Goal: Task Accomplishment & Management: Use online tool/utility

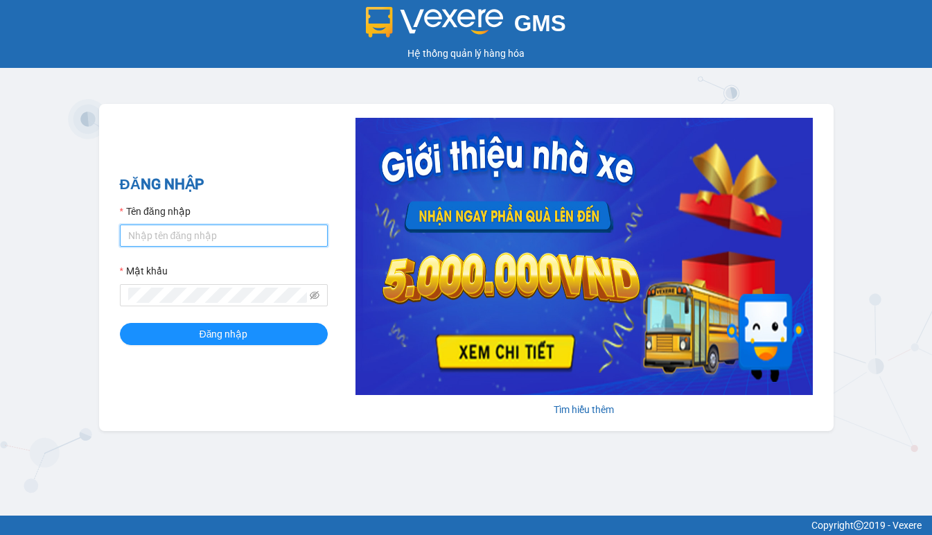
click at [195, 238] on input "Tên đăng nhập" at bounding box center [224, 235] width 208 height 22
click at [195, 235] on input "Tên đăng nhập" at bounding box center [224, 235] width 208 height 22
type input "hien.phuchai"
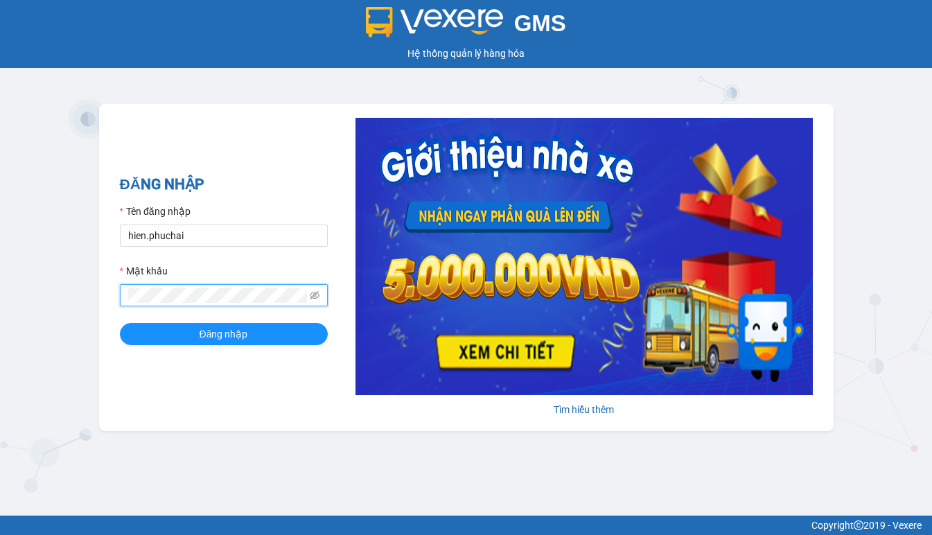
click at [120, 323] on button "Đăng nhập" at bounding box center [224, 334] width 208 height 22
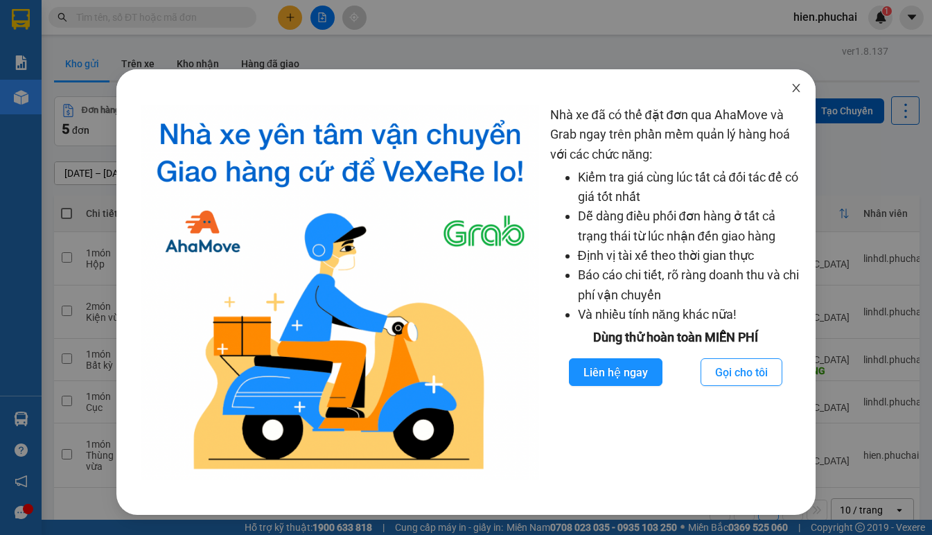
click at [797, 91] on icon "close" at bounding box center [795, 87] width 11 height 11
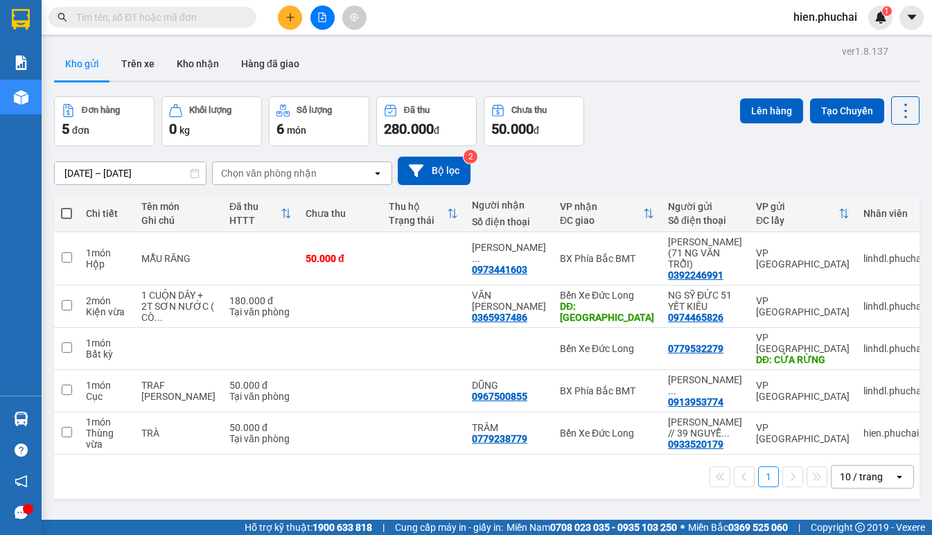
click at [740, 497] on div "ver 1.8.137 Kho gửi Trên xe Kho nhận Hàng đã giao Đơn hàng 5 đơn Khối lượng 0 k…" at bounding box center [486, 309] width 876 height 535
click at [592, 169] on div "13/08/2025 – 15/08/2025 Press the down arrow key to interact with the calendar …" at bounding box center [486, 171] width 865 height 28
click at [860, 379] on button at bounding box center [864, 391] width 19 height 24
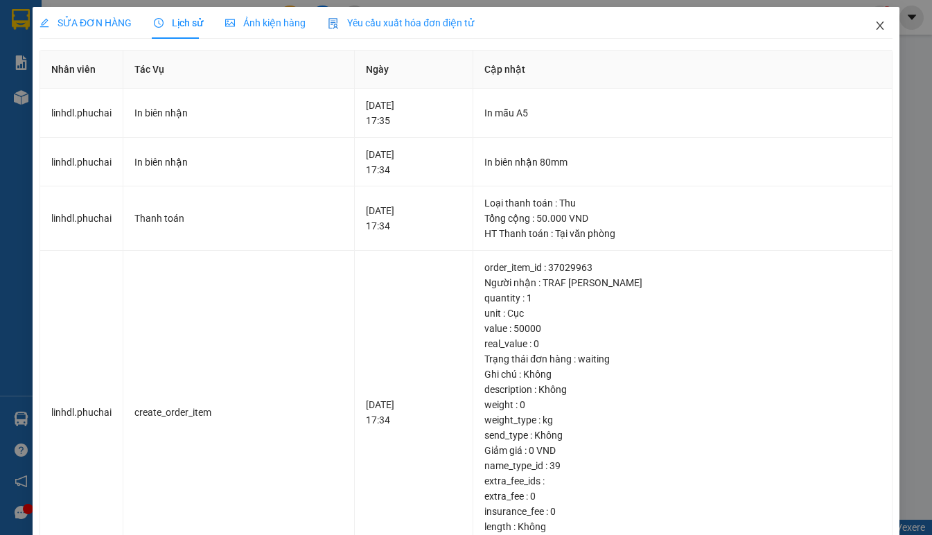
drag, startPoint x: 873, startPoint y: 26, endPoint x: 482, endPoint y: 38, distance: 390.8
click at [874, 26] on icon "close" at bounding box center [879, 25] width 11 height 11
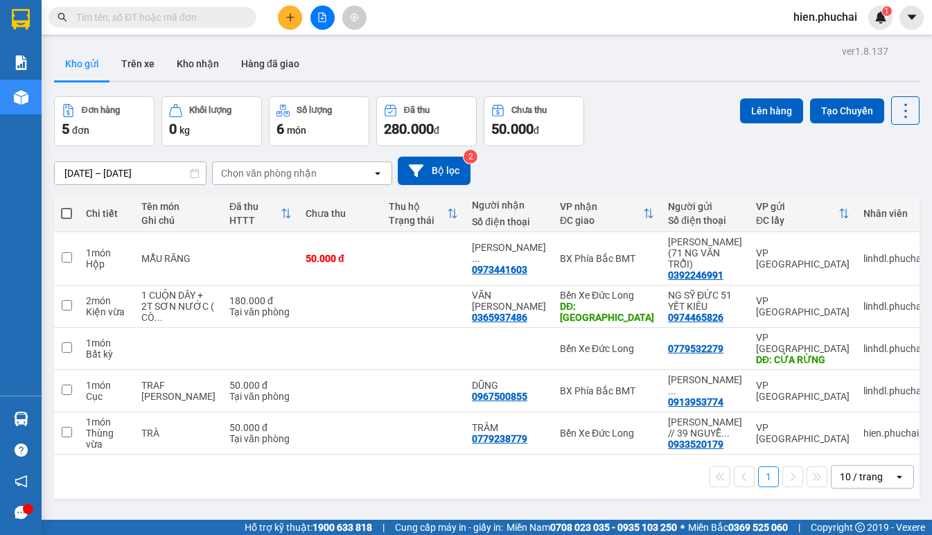
click at [667, 153] on div "[DATE] – [DATE] Press the down arrow key to interact with the calendar and sele…" at bounding box center [486, 170] width 865 height 49
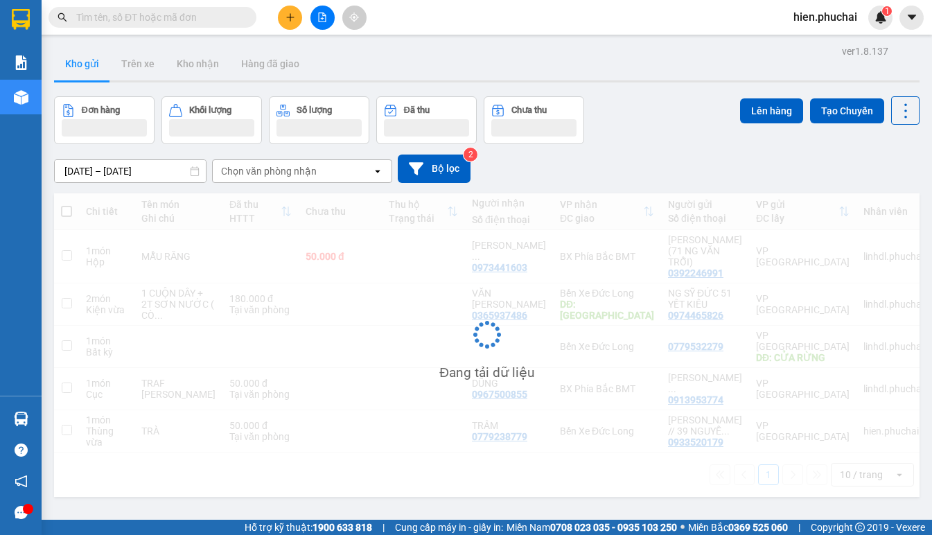
click at [659, 151] on div "13/08/2025 – 15/08/2025 Press the down arrow key to interact with the calendar …" at bounding box center [486, 168] width 865 height 49
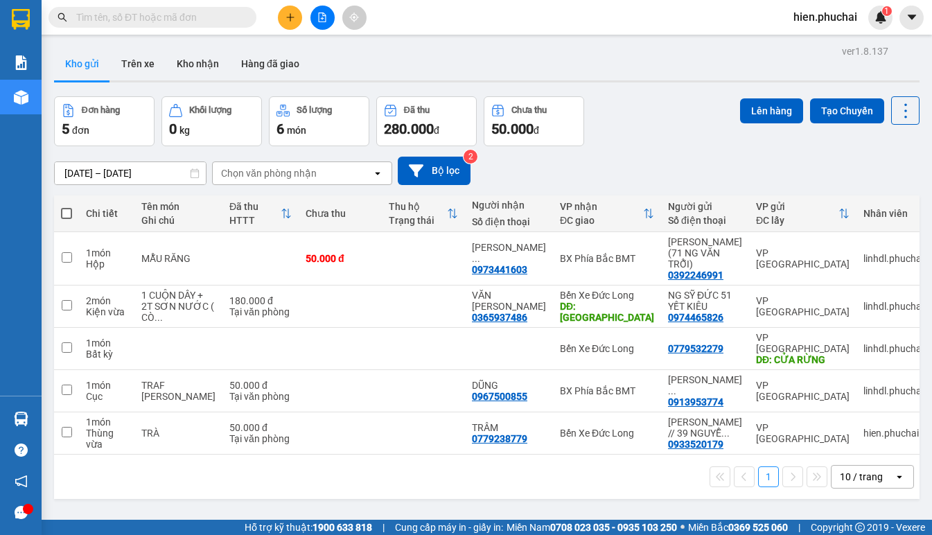
click at [652, 157] on div "13/08/2025 – 15/08/2025 Press the down arrow key to interact with the calendar …" at bounding box center [486, 171] width 865 height 28
click at [289, 13] on icon "plus" at bounding box center [290, 17] width 10 height 10
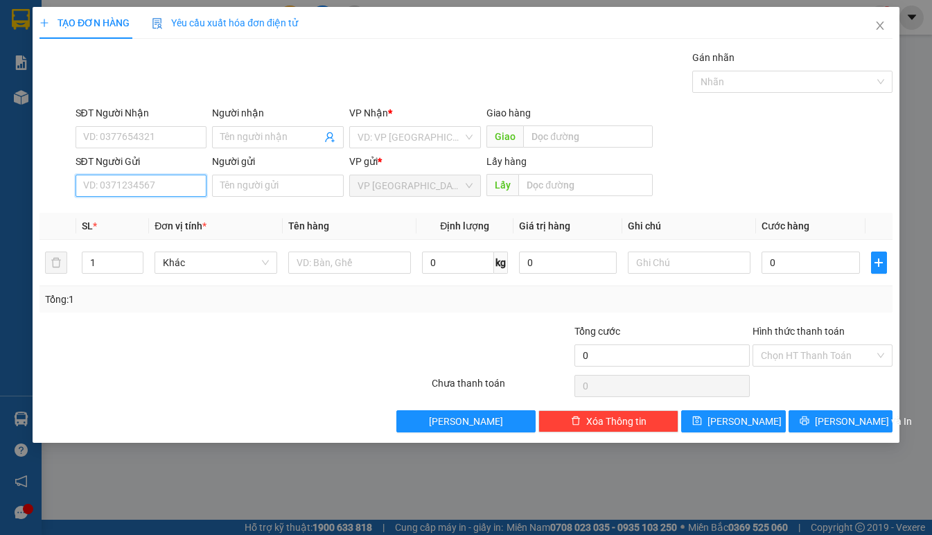
click at [174, 176] on input "SĐT Người Gửi" at bounding box center [141, 186] width 132 height 22
type input "0342341502"
click at [166, 213] on div "0342341502 - thắm" at bounding box center [141, 213] width 115 height 15
type input "0976965119"
type input "THẢO"
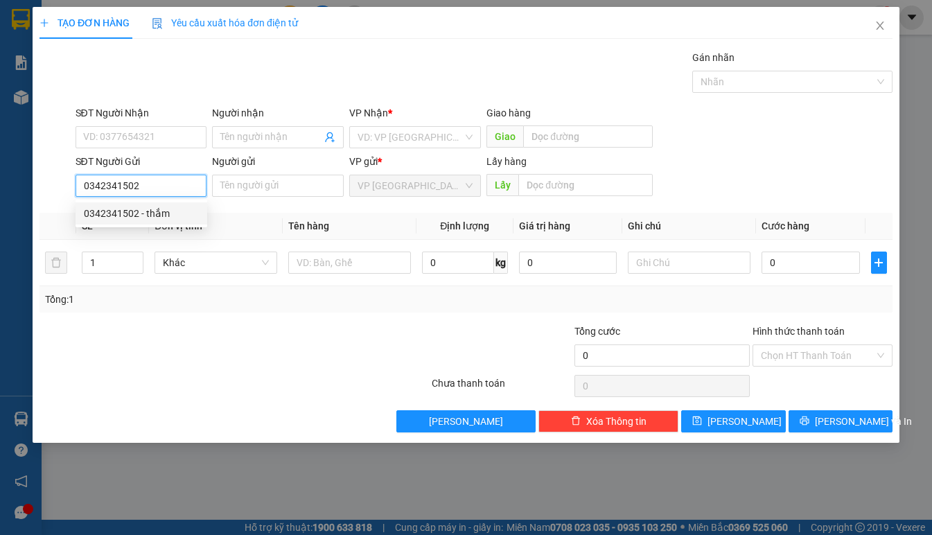
type input "CHỢ PHÚ NHƠN"
type input "thắm"
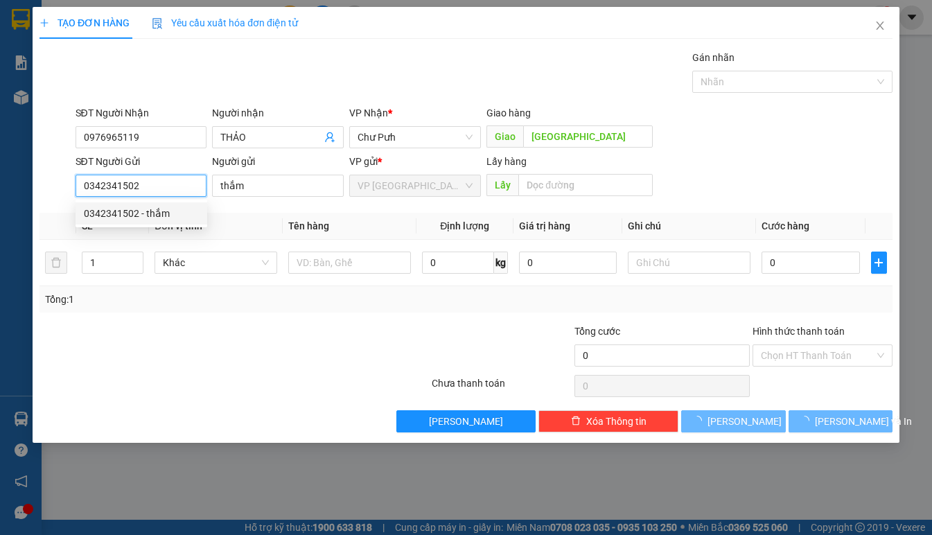
type input "50.000"
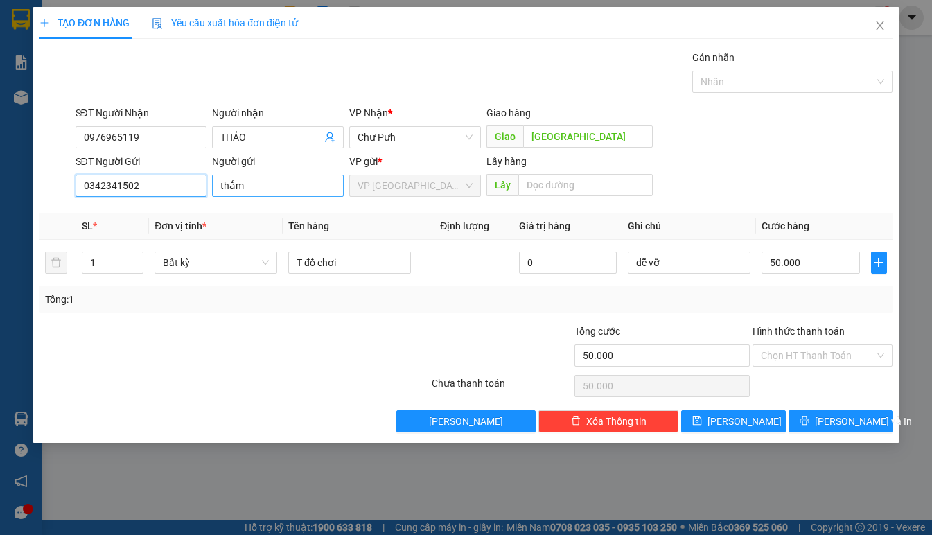
type input "0342341502"
click at [276, 194] on input "thắm" at bounding box center [278, 186] width 132 height 22
type input "t"
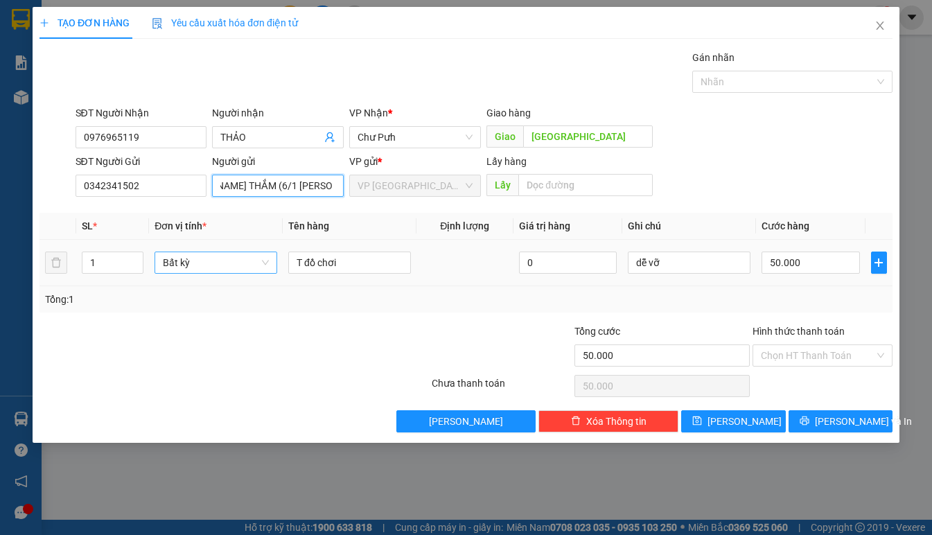
click at [204, 269] on span "Bất kỳ" at bounding box center [216, 262] width 106 height 21
type input "VÕ THỊ THU THẮM (6/1 MAI HẮC ĐẾ)"
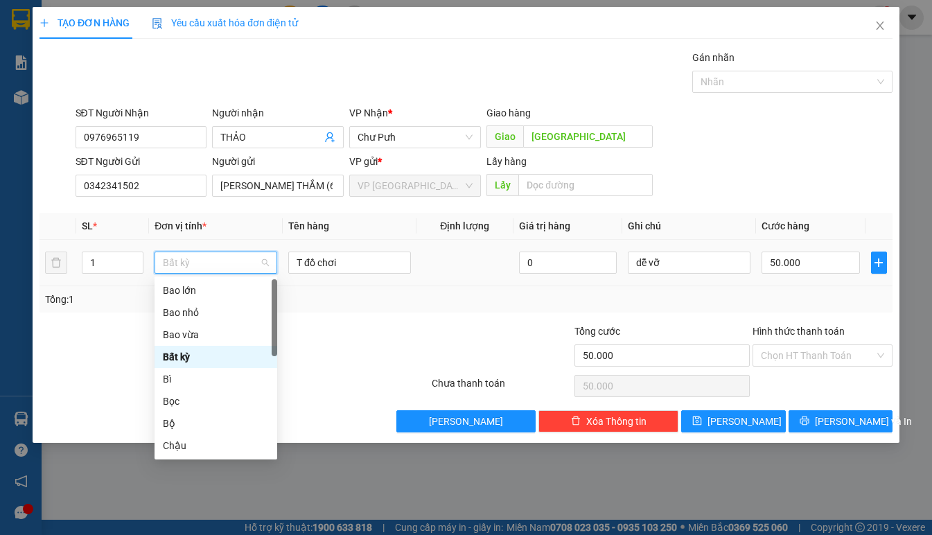
type input "T"
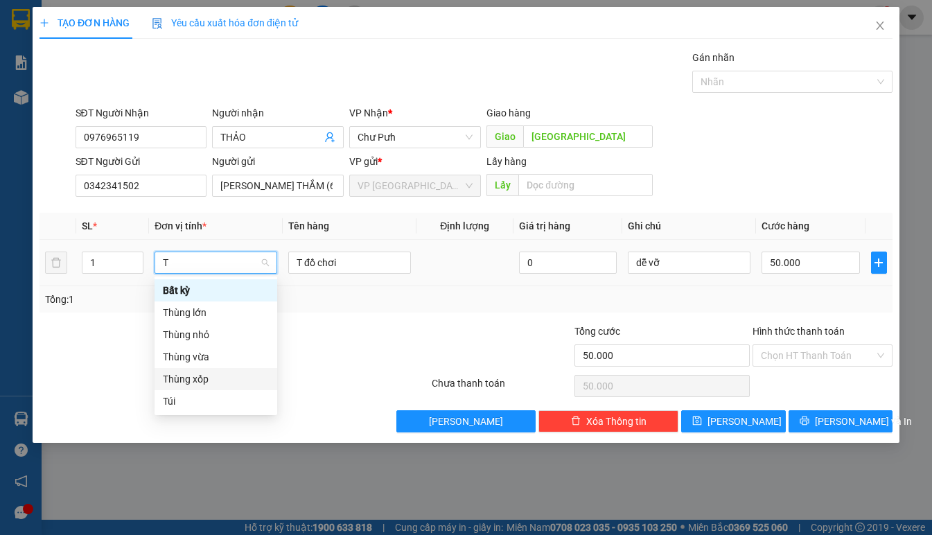
click at [202, 376] on div "Thùng xốp" at bounding box center [216, 378] width 106 height 15
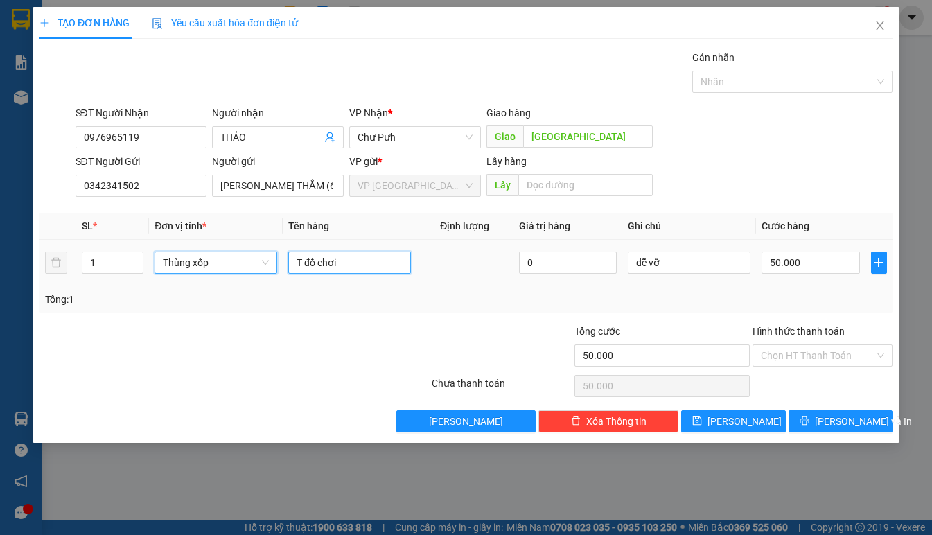
drag, startPoint x: 355, startPoint y: 263, endPoint x: 109, endPoint y: 277, distance: 247.0
click at [102, 288] on div "SL * Đơn vị tính * Tên hàng Định lượng Giá trị hàng Ghi chú Cước hàng 1 Thùng x…" at bounding box center [465, 263] width 853 height 100
type input "0"
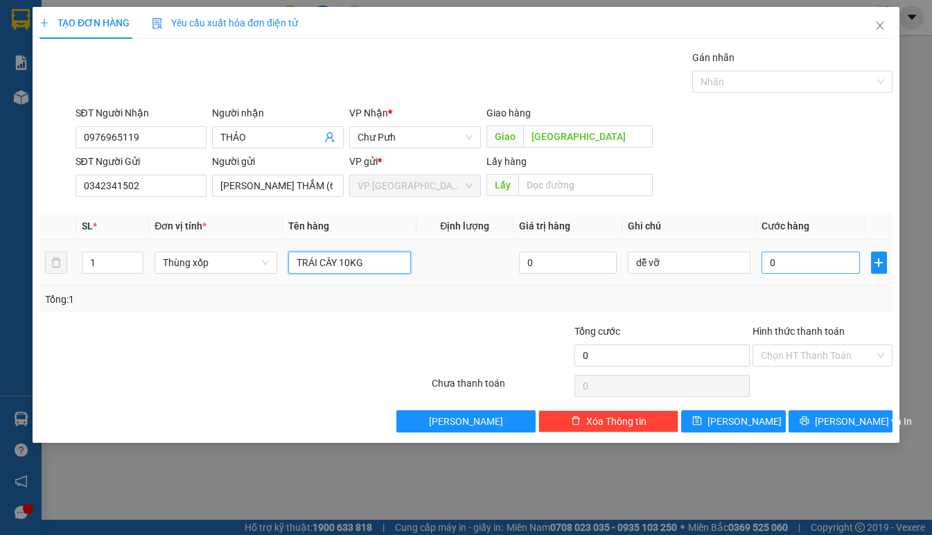
type input "TRÁI CÂY 10KG"
click at [784, 269] on input "0" at bounding box center [810, 262] width 98 height 22
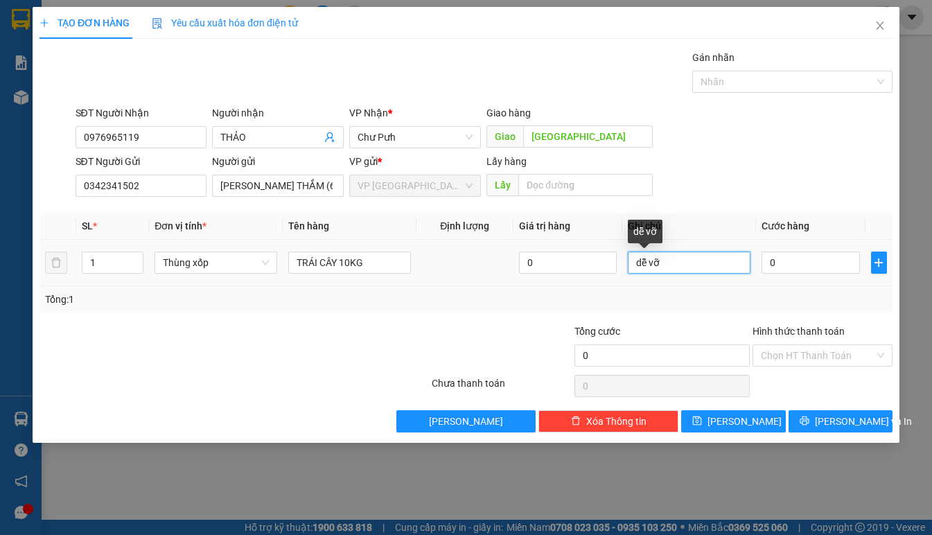
drag, startPoint x: 716, startPoint y: 269, endPoint x: 587, endPoint y: 290, distance: 131.1
click at [590, 291] on div "SL * Đơn vị tính * Tên hàng Định lượng Giá trị hàng Ghi chú Cước hàng 1 Thùng x…" at bounding box center [465, 263] width 853 height 100
click at [812, 265] on input "0" at bounding box center [810, 262] width 98 height 22
type input "5"
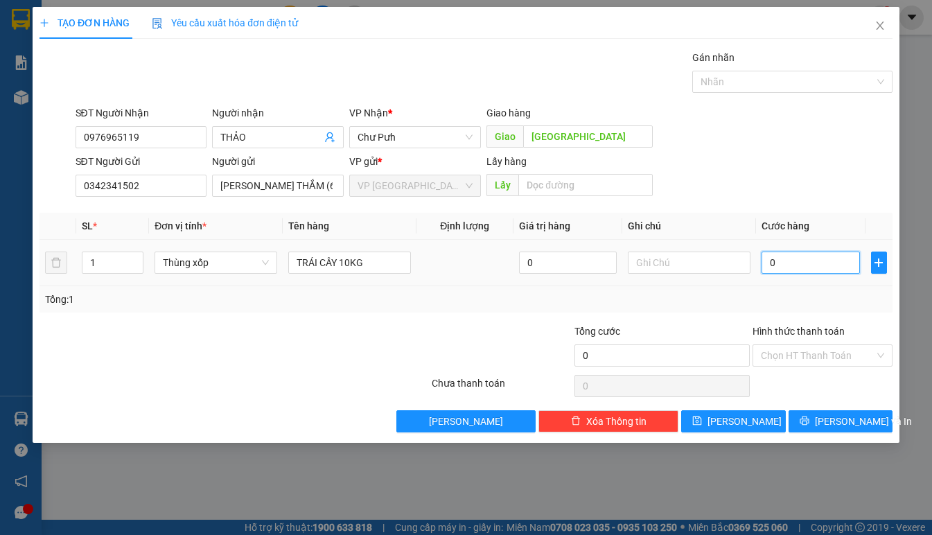
type input "5"
type input "50"
type input "500"
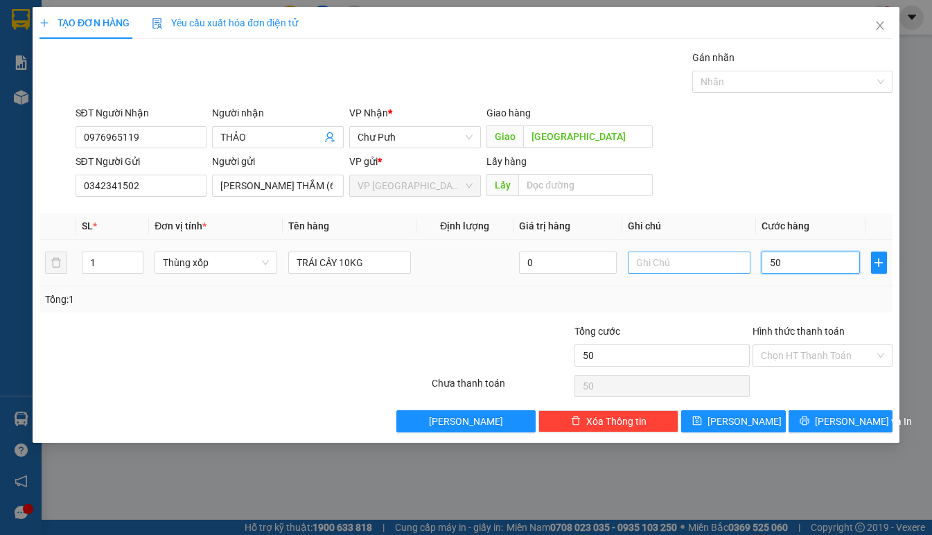
type input "500"
type input "5.000"
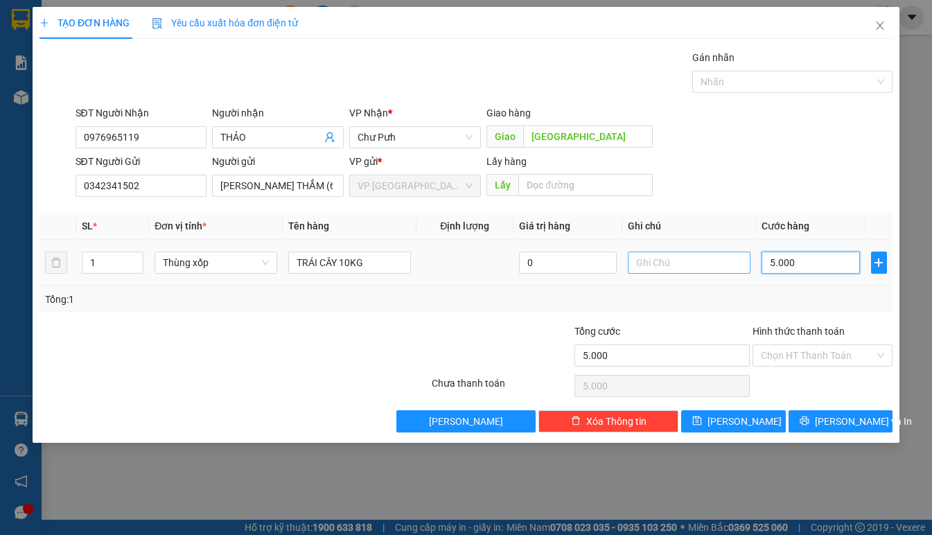
type input "50.000"
click at [731, 150] on div "SĐT Người Nhận 0976965119 Người nhận THẢO VP Nhận * Chư Pưh Giao hàng Giao CHỢ …" at bounding box center [484, 129] width 822 height 48
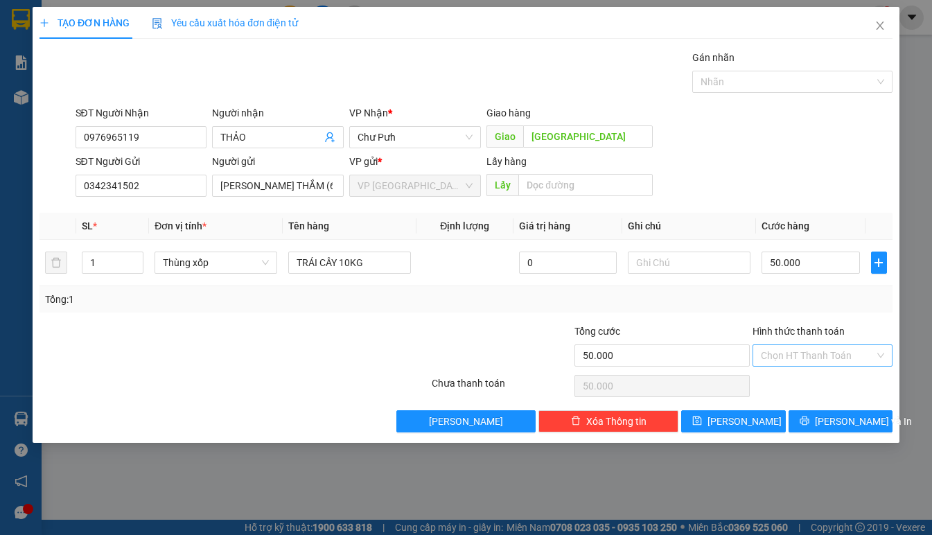
click at [785, 357] on input "Hình thức thanh toán" at bounding box center [818, 355] width 114 height 21
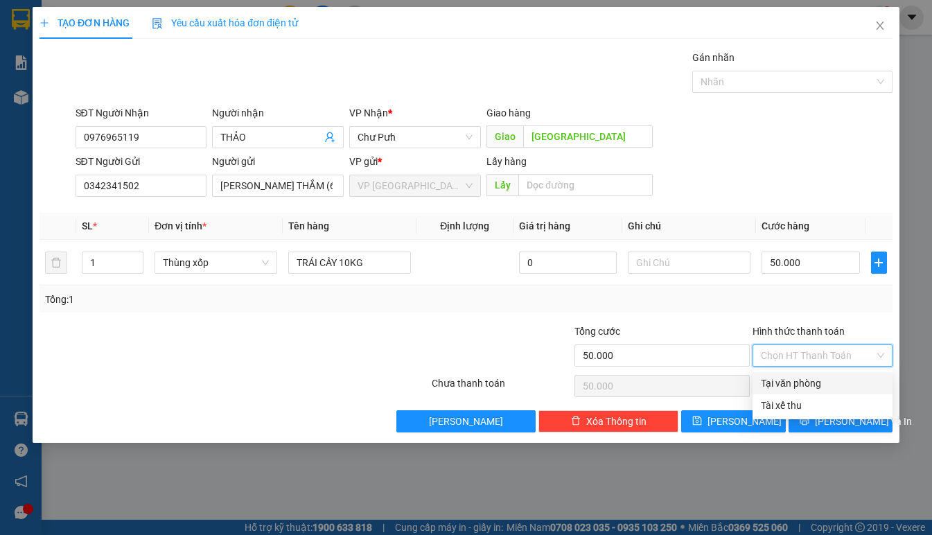
click at [789, 375] on div "Tại văn phòng" at bounding box center [822, 382] width 123 height 15
type input "0"
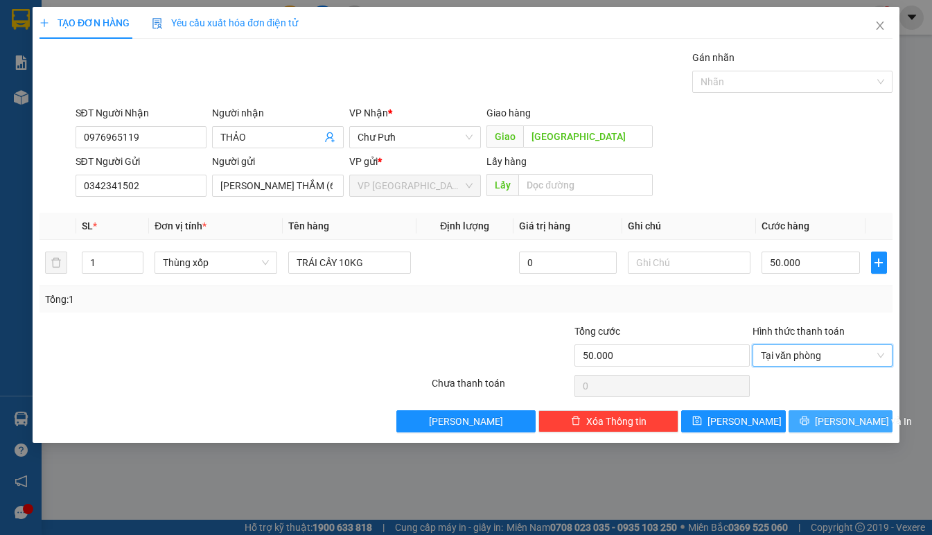
click at [810, 426] on button "Lưu và In" at bounding box center [840, 421] width 104 height 22
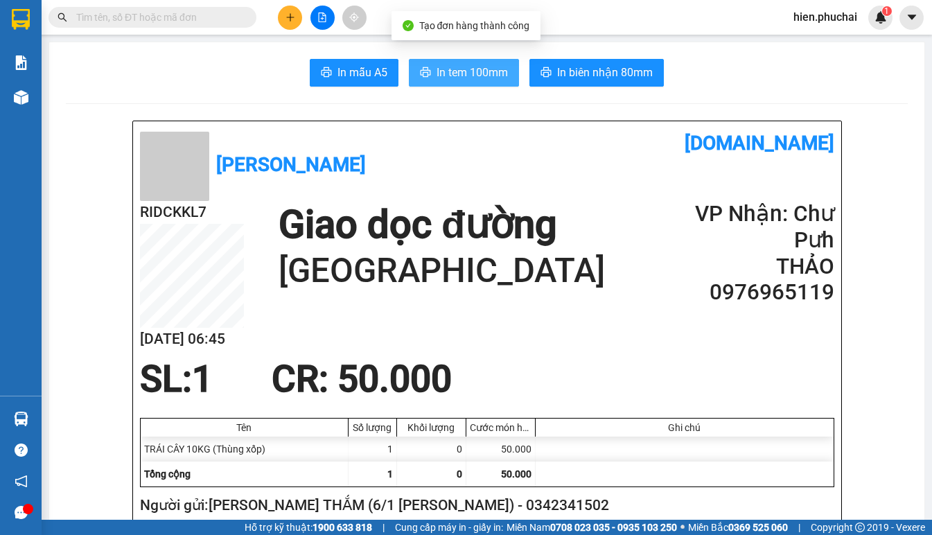
click at [470, 69] on span "In tem 100mm" at bounding box center [471, 72] width 71 height 17
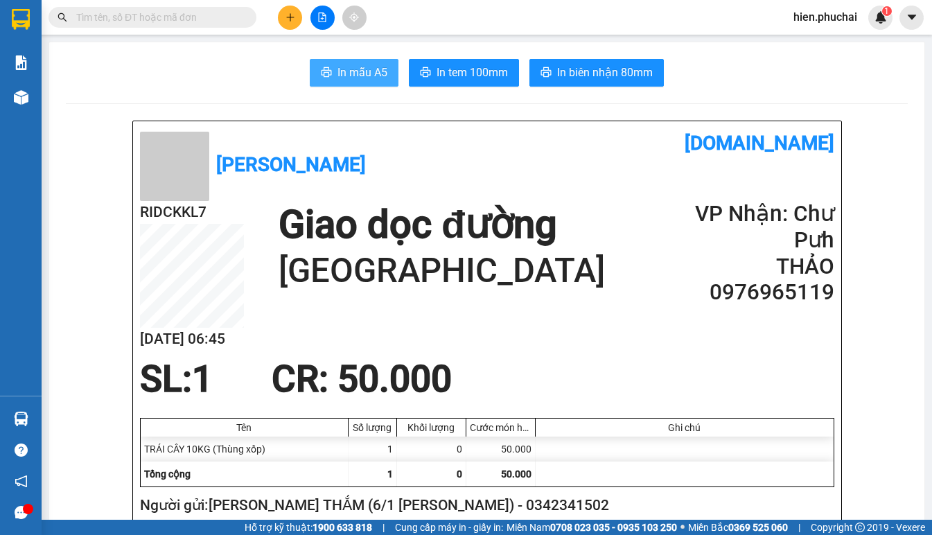
click at [351, 69] on span "In mẫu A5" at bounding box center [362, 72] width 50 height 17
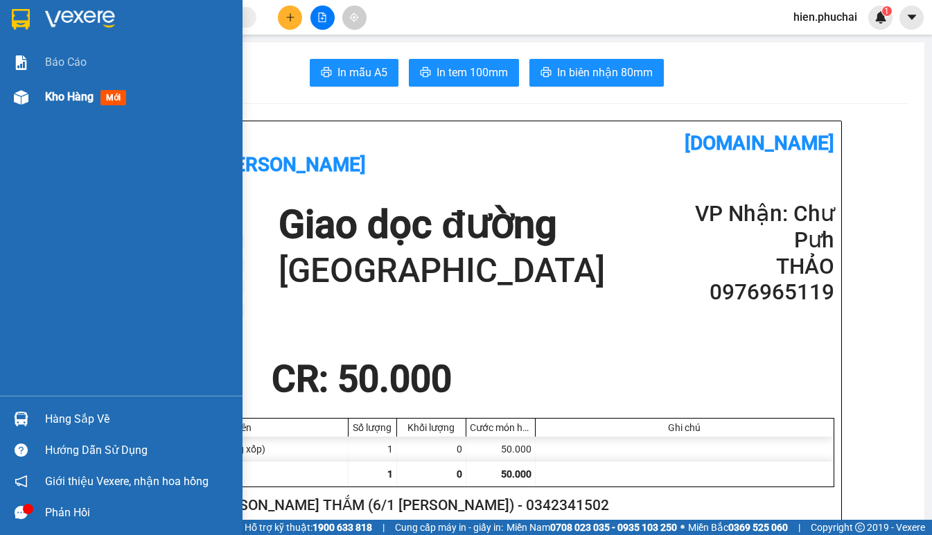
click at [17, 102] on img at bounding box center [21, 97] width 15 height 15
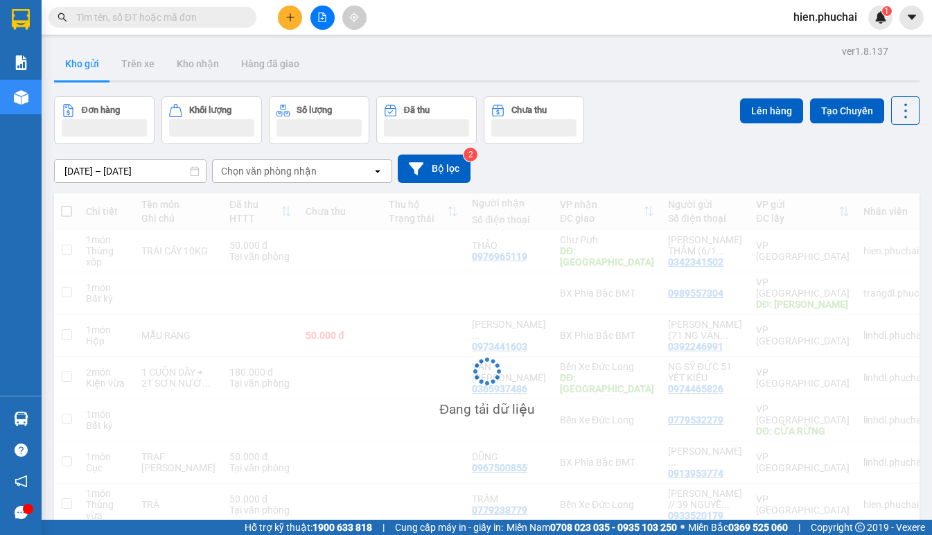
click at [658, 118] on div "Đơn hàng Khối lượng Số lượng Đã thu Chưa thu Lên hàng Tạo Chuyến" at bounding box center [486, 120] width 865 height 48
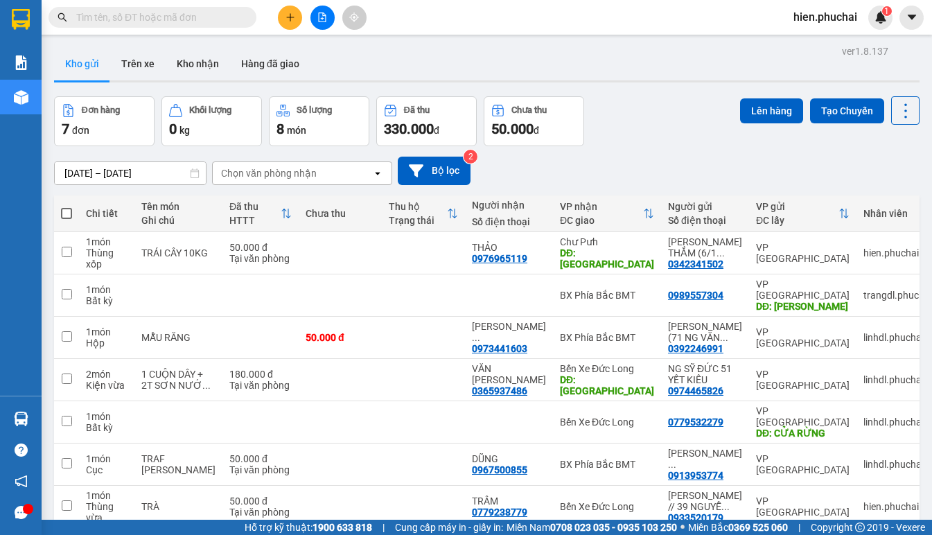
scroll to position [64, 0]
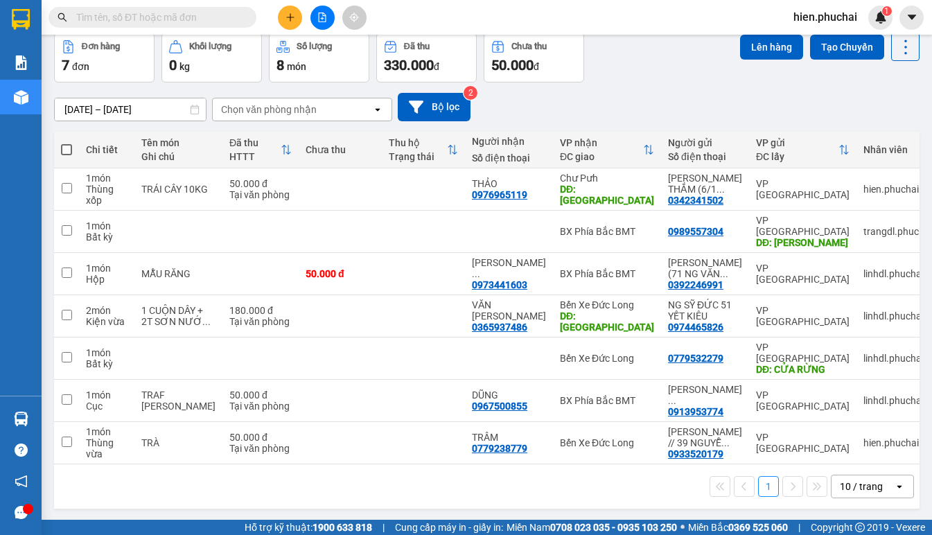
click at [68, 147] on span at bounding box center [66, 149] width 11 height 11
click at [66, 143] on input "checkbox" at bounding box center [66, 143] width 0 height 0
checkbox input "true"
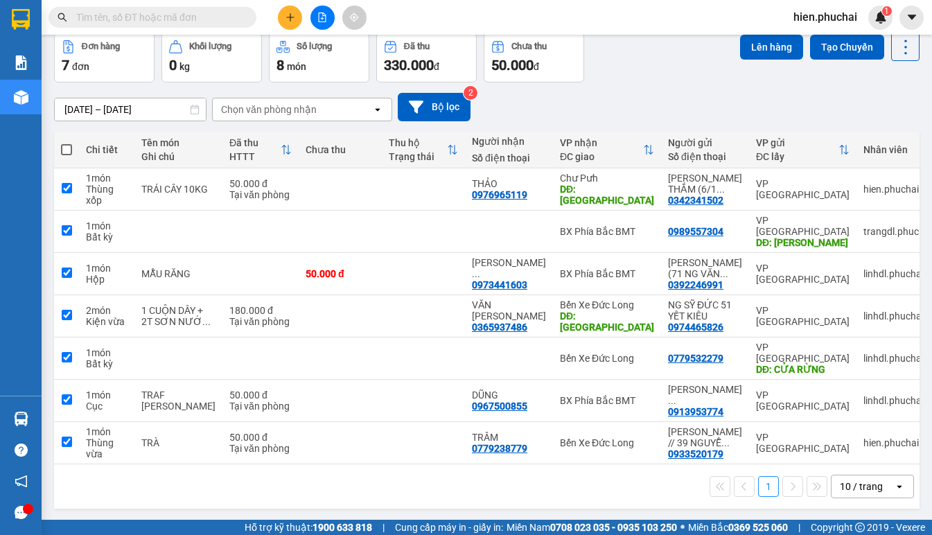
checkbox input "true"
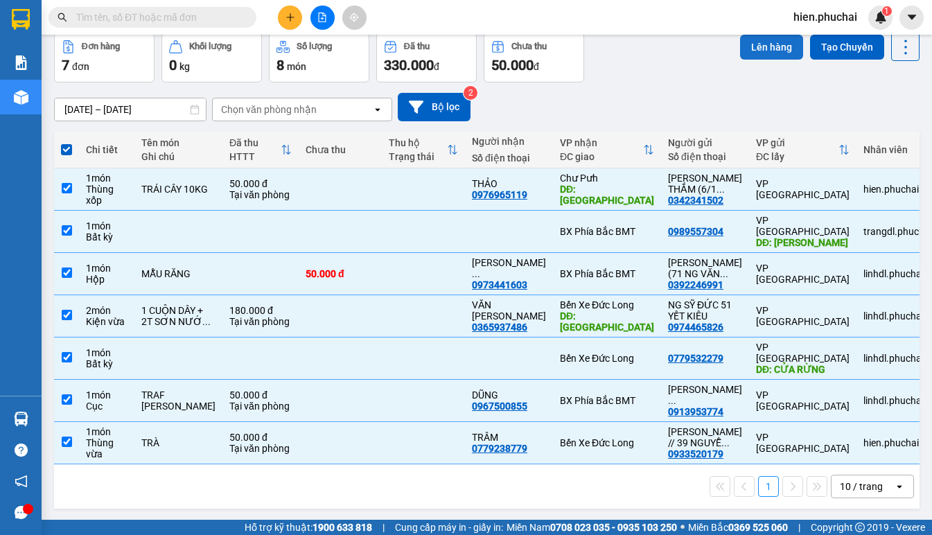
click at [754, 51] on button "Lên hàng" at bounding box center [771, 47] width 63 height 25
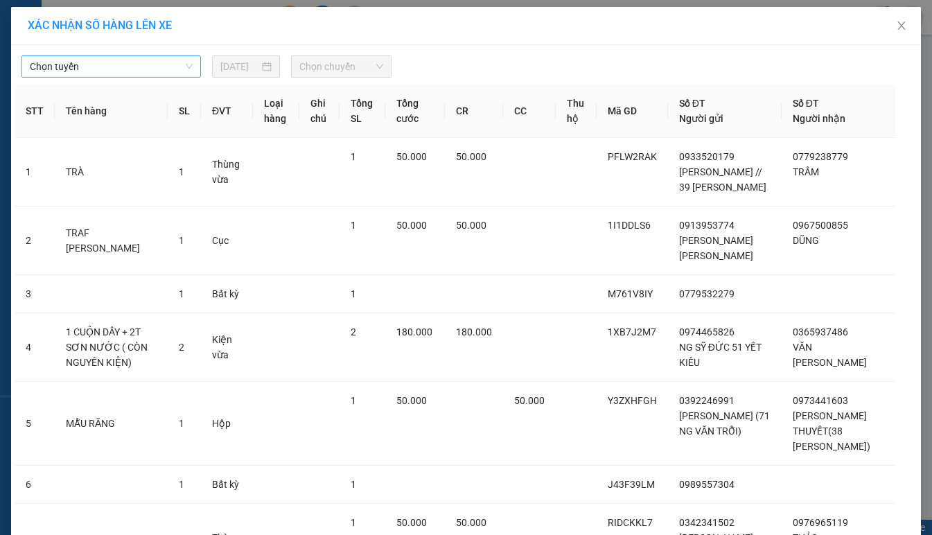
click at [132, 74] on span "Chọn tuyến" at bounding box center [111, 66] width 163 height 21
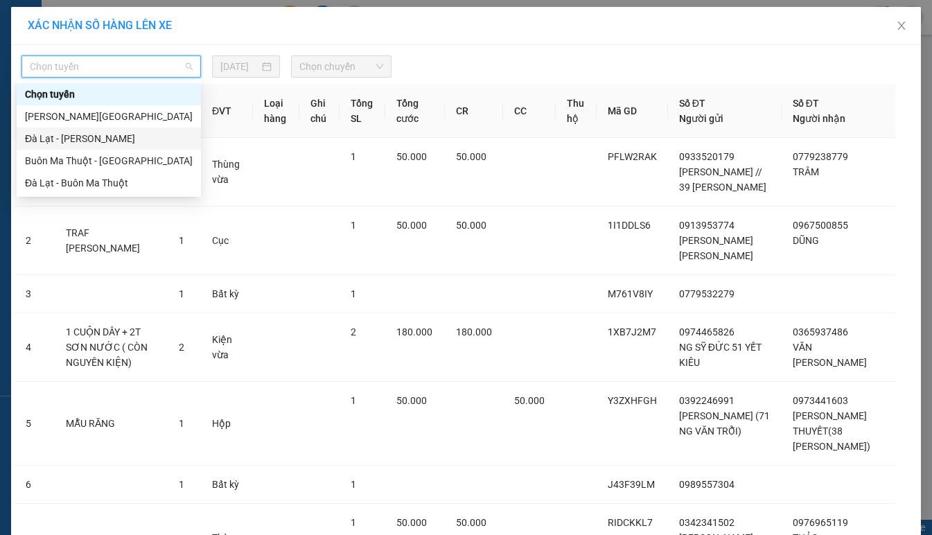
click at [105, 141] on div "Đà Lạt - Gia Lai" at bounding box center [109, 138] width 168 height 15
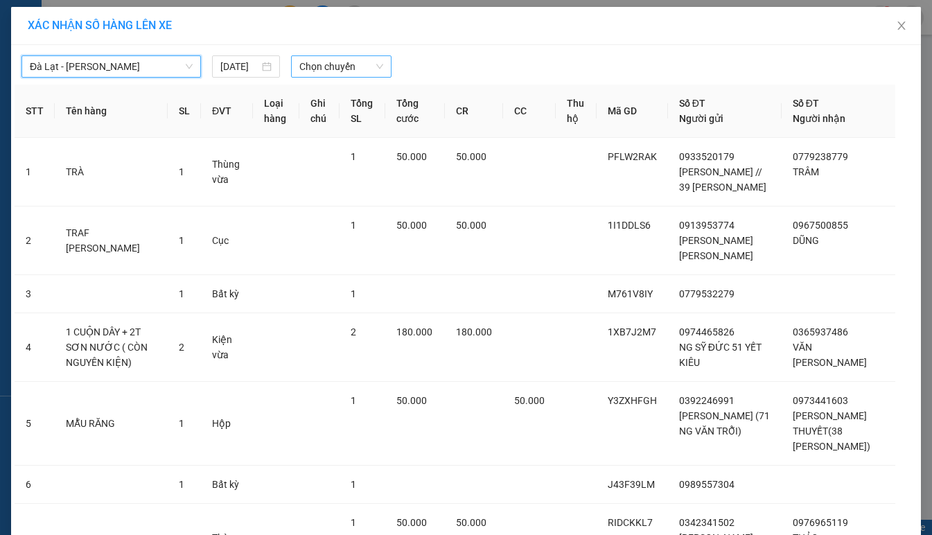
click at [332, 76] on span "Chọn chuyến" at bounding box center [340, 66] width 83 height 21
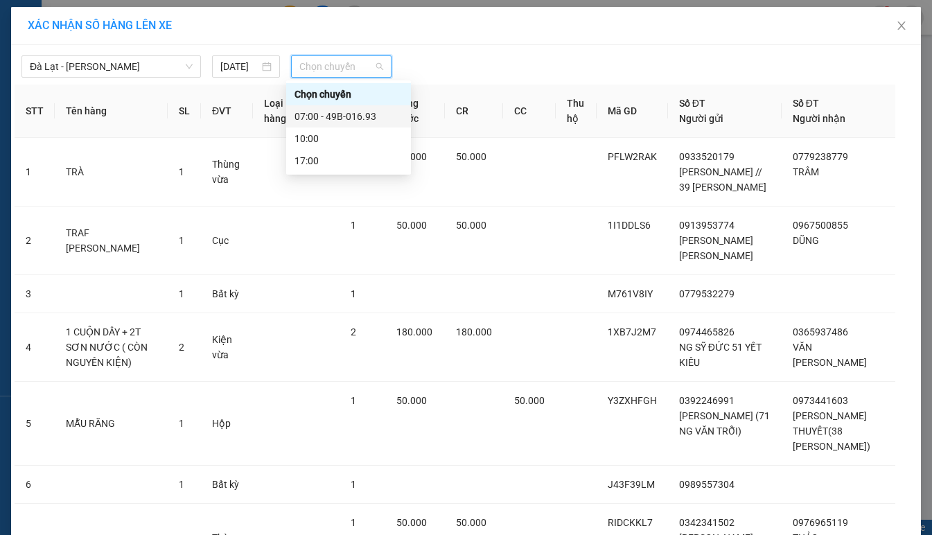
click at [340, 119] on div "07:00 - 49B-016.93" at bounding box center [348, 116] width 108 height 15
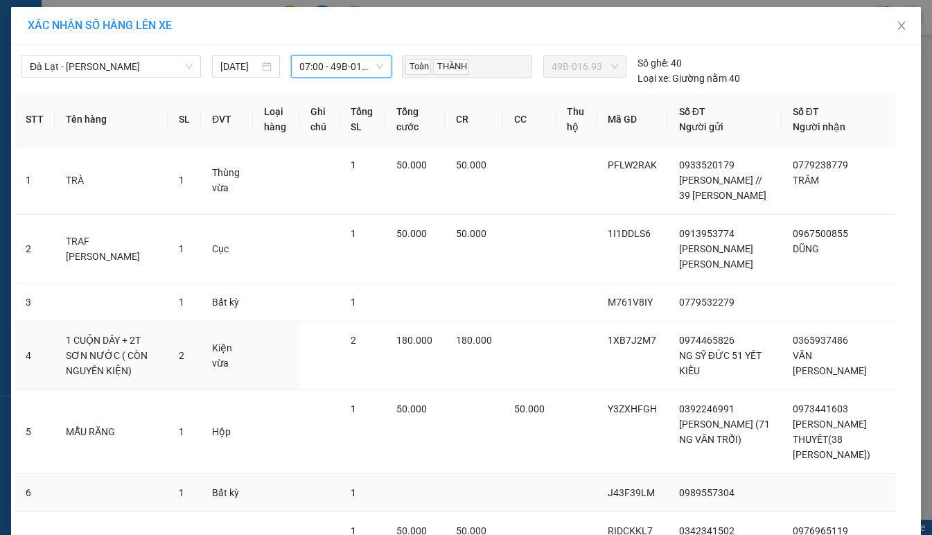
scroll to position [147, 0]
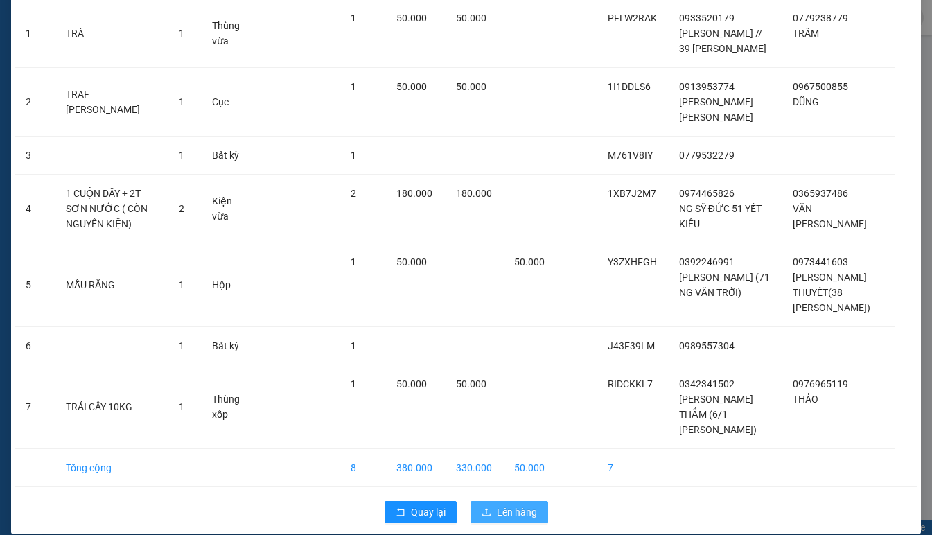
click at [515, 504] on span "Lên hàng" at bounding box center [517, 511] width 40 height 15
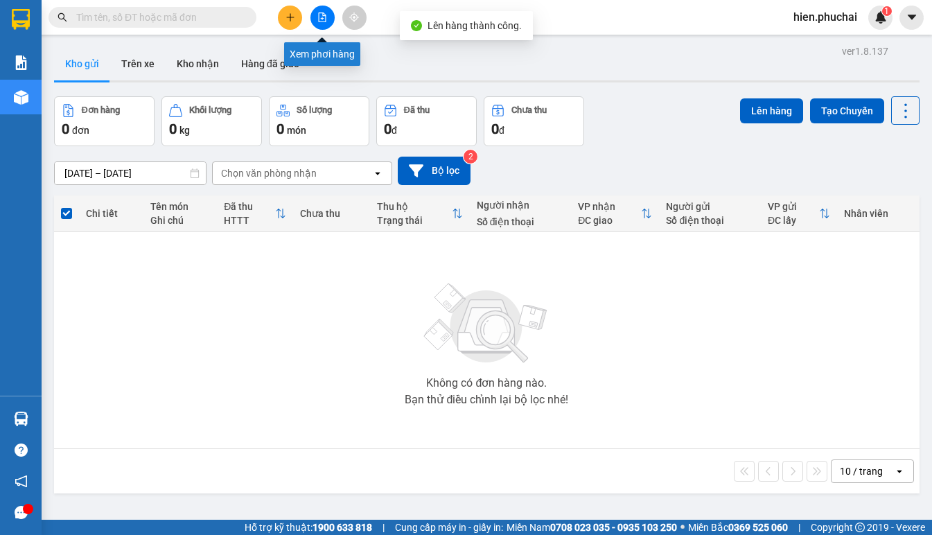
click at [323, 19] on icon "file-add" at bounding box center [322, 17] width 10 height 10
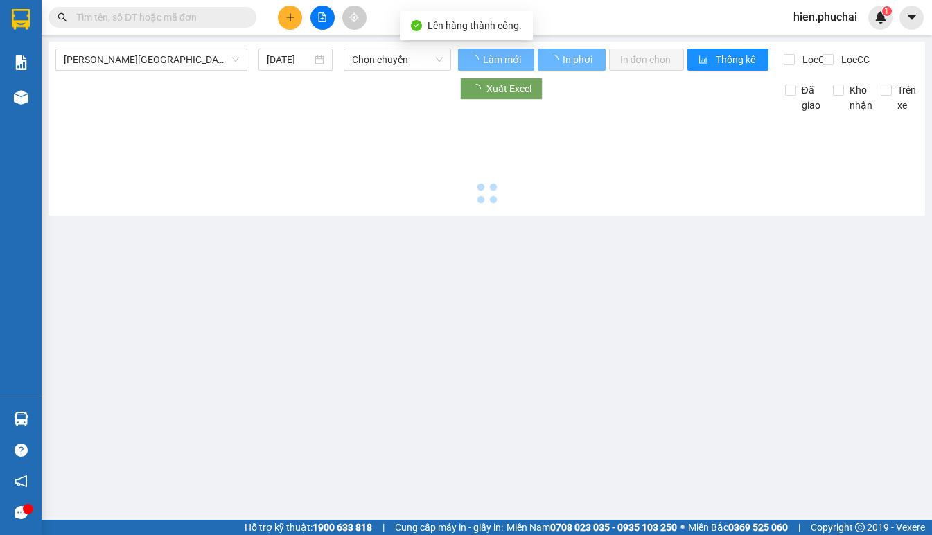
type input "15/08/2025"
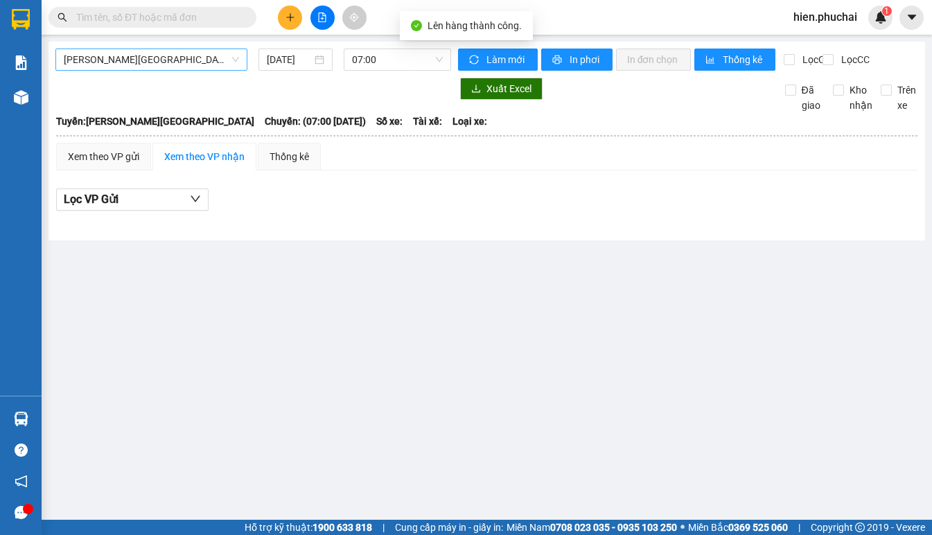
click at [161, 64] on span "Gia Lai - Đà Lạt" at bounding box center [151, 59] width 175 height 21
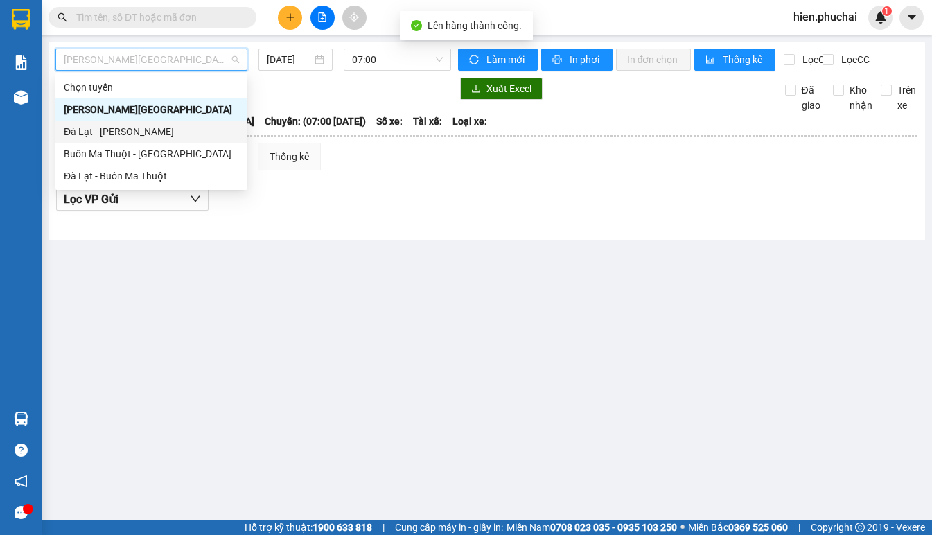
click at [159, 127] on div "Đà Lạt - Gia Lai" at bounding box center [151, 131] width 175 height 15
type input "15/08/2025"
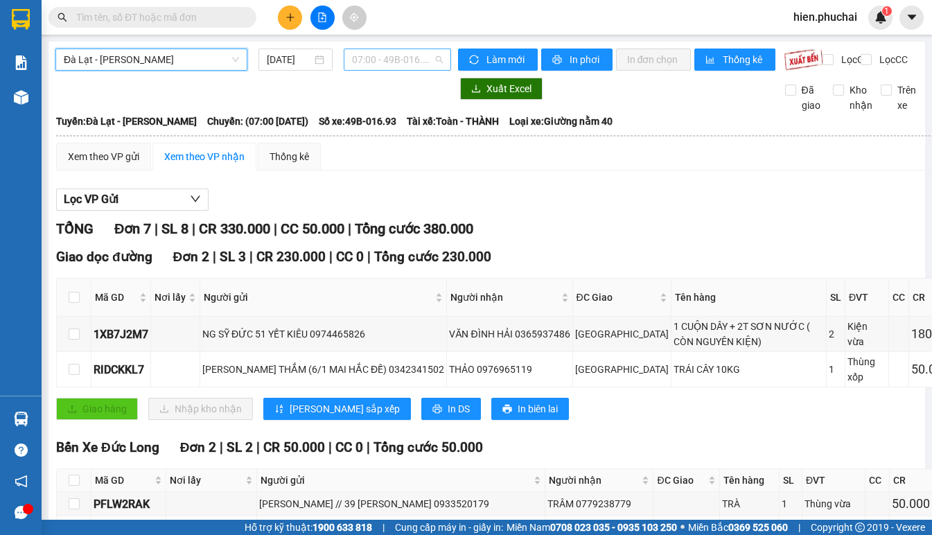
click at [358, 66] on span "07:00 - 49B-016.93" at bounding box center [397, 59] width 91 height 21
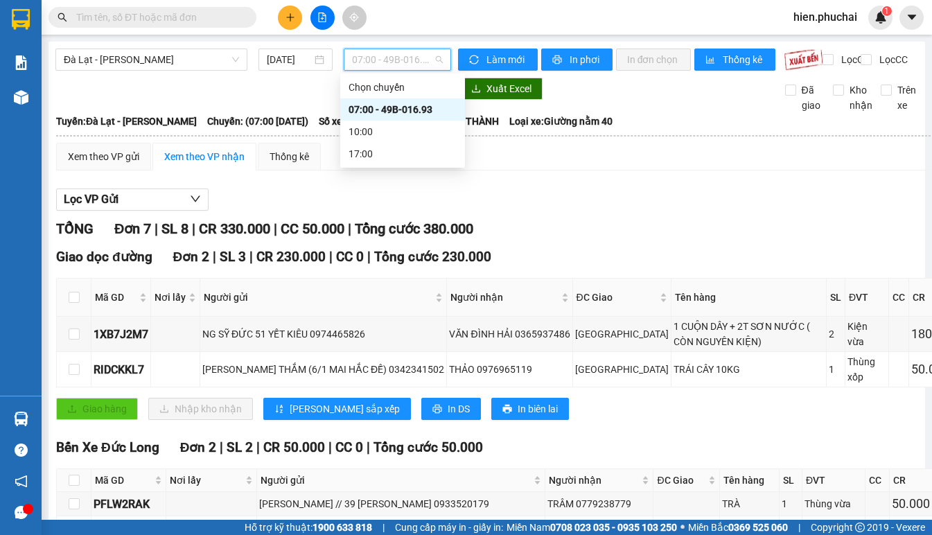
click at [381, 112] on div "07:00 - 49B-016.93" at bounding box center [402, 109] width 108 height 15
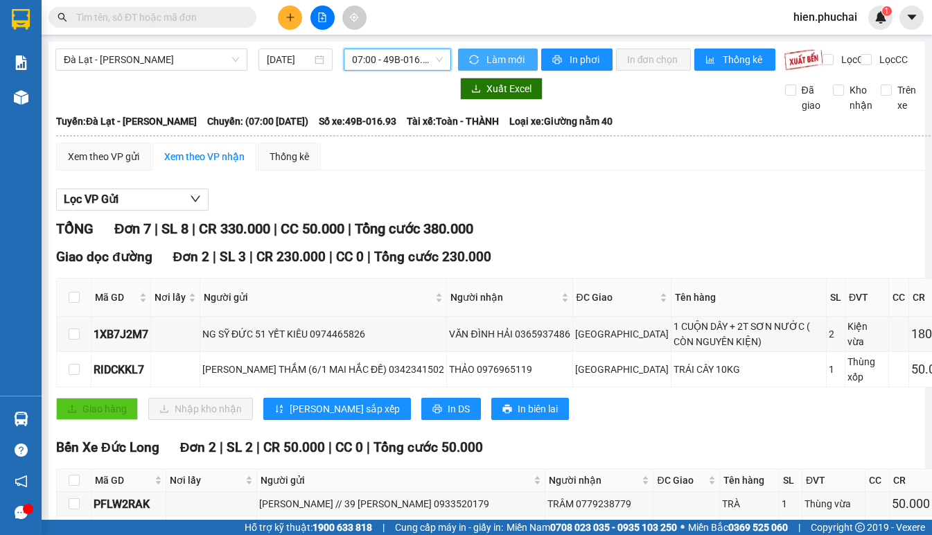
click at [486, 60] on span "Làm mới" at bounding box center [506, 59] width 40 height 15
click at [585, 60] on span "In phơi" at bounding box center [585, 59] width 32 height 15
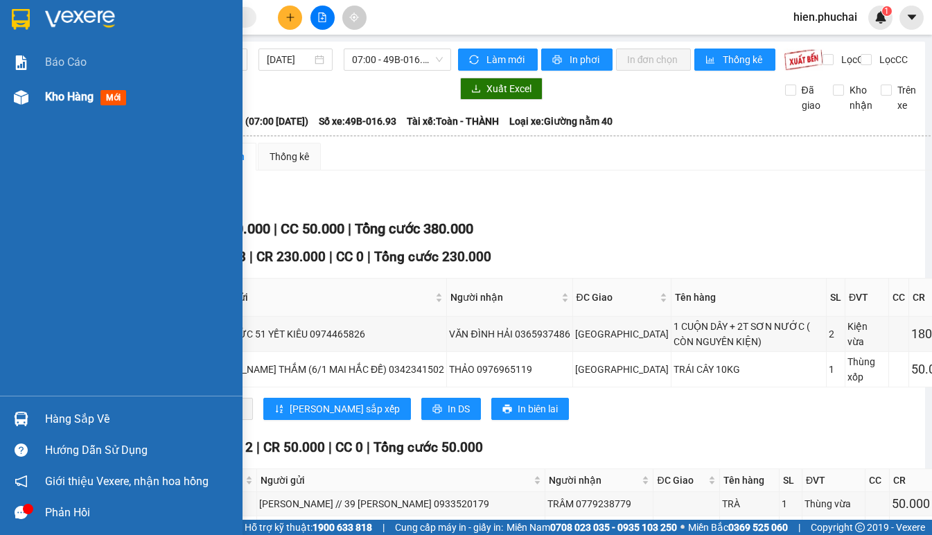
click at [33, 96] on div "Kho hàng mới" at bounding box center [121, 97] width 242 height 35
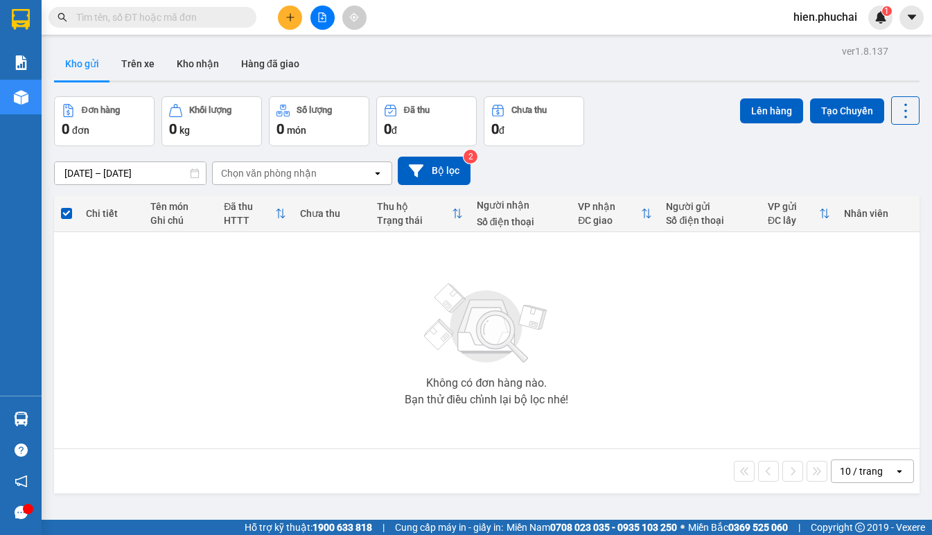
click at [332, 20] on button at bounding box center [322, 18] width 24 height 24
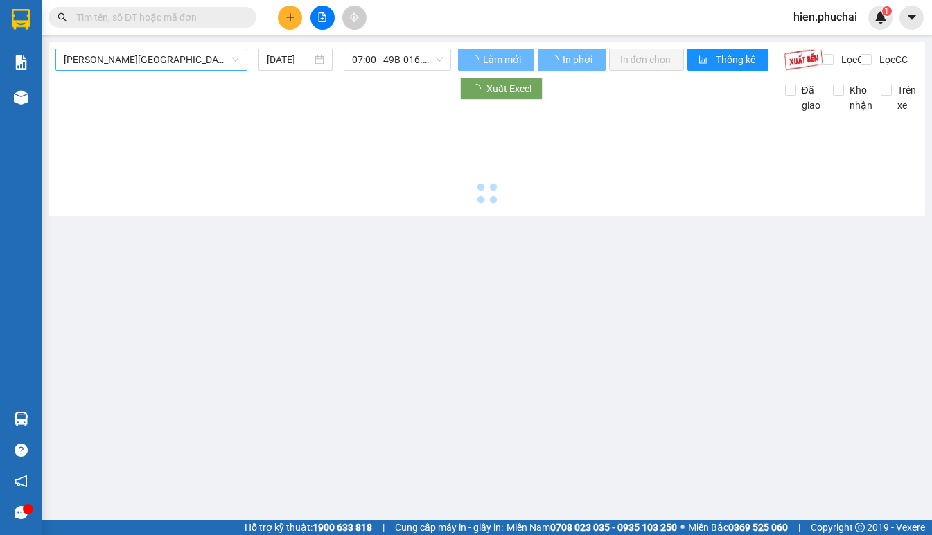
click at [188, 65] on span "Gia Lai - Đà Lạt" at bounding box center [151, 59] width 175 height 21
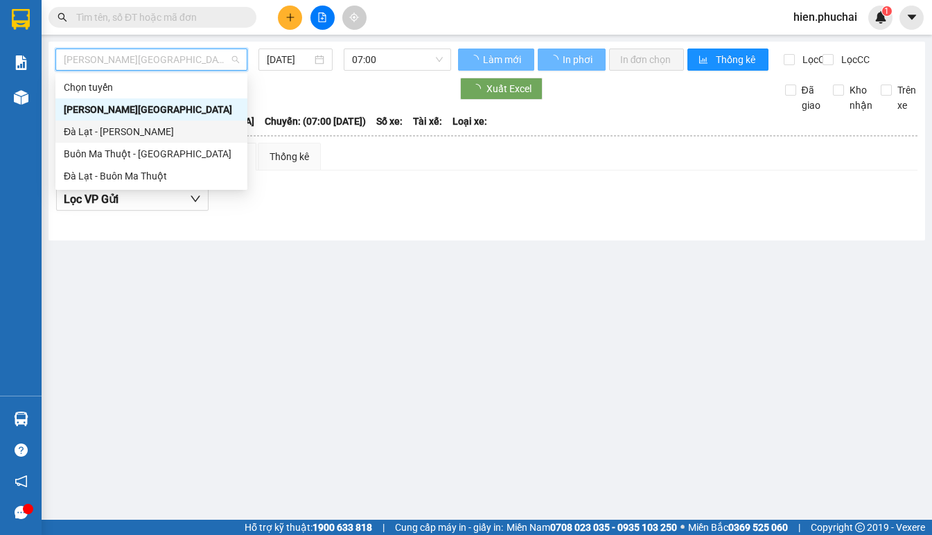
click at [172, 133] on div "Đà Lạt - Gia Lai" at bounding box center [151, 131] width 175 height 15
type input "15/08/2025"
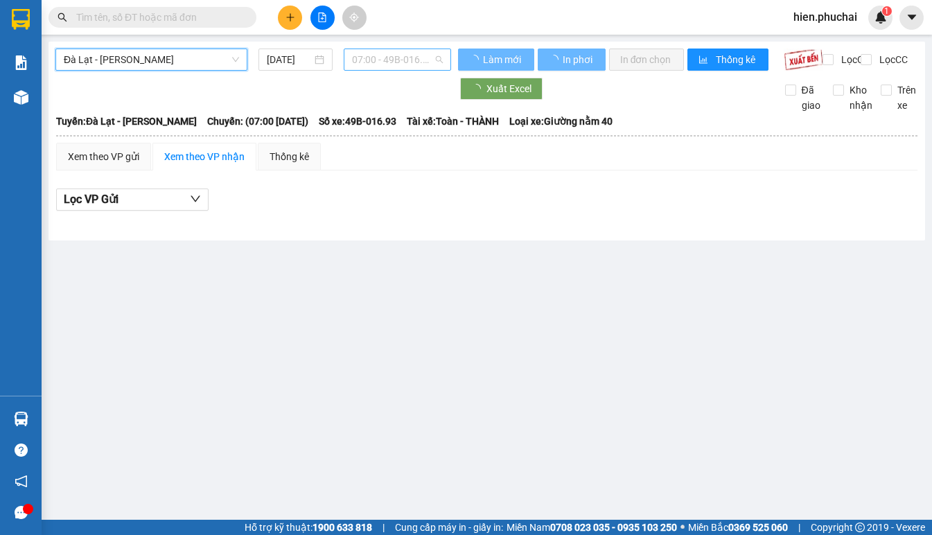
click at [384, 57] on span "07:00 - 49B-016.93" at bounding box center [397, 59] width 91 height 21
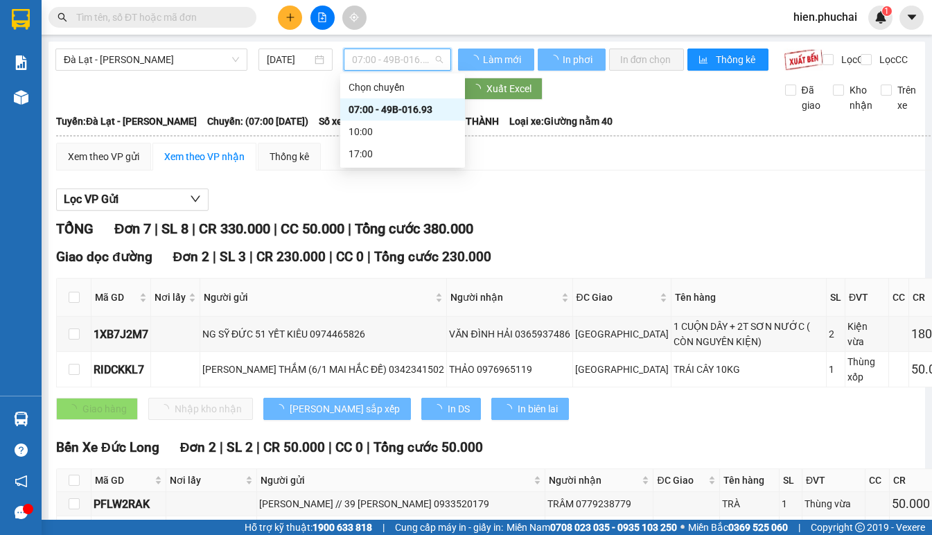
click at [384, 107] on div "07:00 - 49B-016.93" at bounding box center [402, 109] width 108 height 15
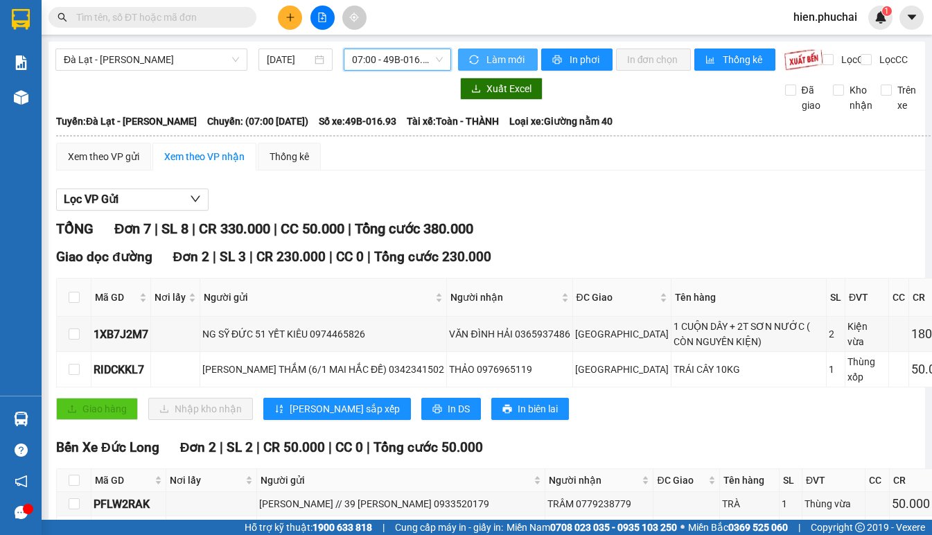
click at [486, 55] on span "Làm mới" at bounding box center [506, 59] width 40 height 15
click at [573, 56] on span "In phơi" at bounding box center [585, 59] width 32 height 15
click at [569, 57] on span "In phơi" at bounding box center [585, 59] width 32 height 15
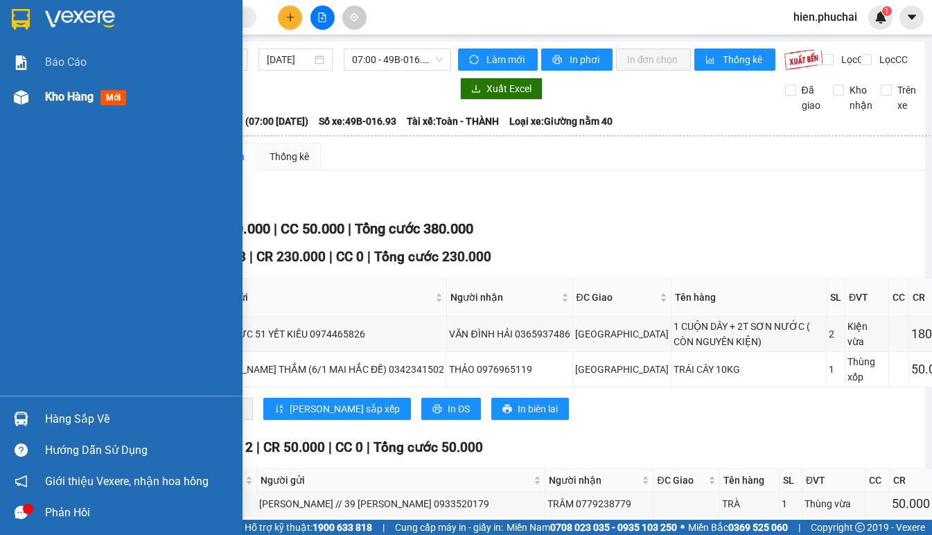
click at [32, 98] on div at bounding box center [21, 97] width 24 height 24
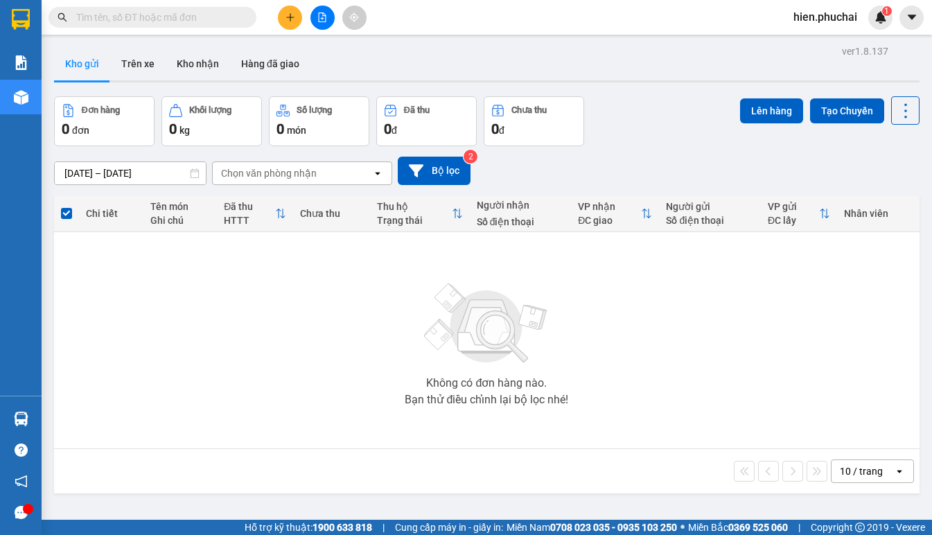
click at [635, 152] on div "13/08/2025 – 15/08/2025 Press the down arrow key to interact with the calendar …" at bounding box center [486, 170] width 865 height 49
click at [817, 20] on span "hien.phuchai" at bounding box center [825, 16] width 86 height 17
click at [810, 46] on span "Đăng xuất" at bounding box center [832, 42] width 58 height 15
